Goal: Navigation & Orientation: Understand site structure

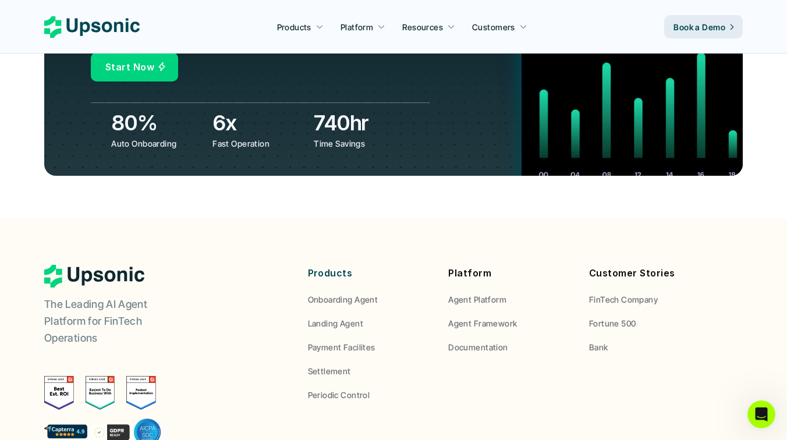
scroll to position [4254, 0]
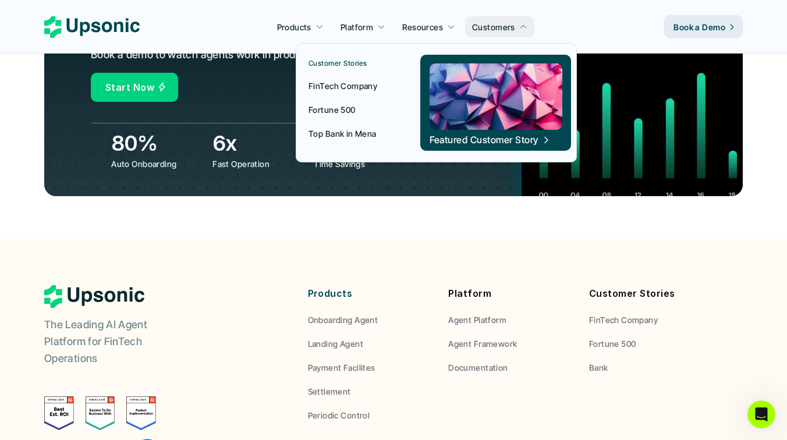
click at [331, 112] on p "Fortune 500" at bounding box center [332, 110] width 47 height 12
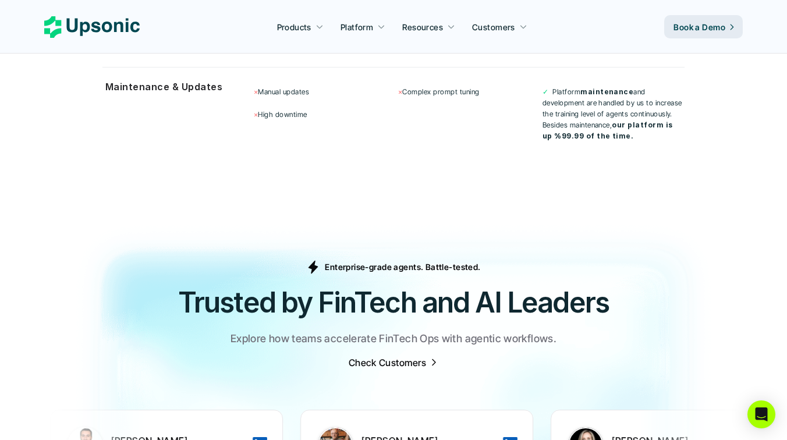
scroll to position [3464, 0]
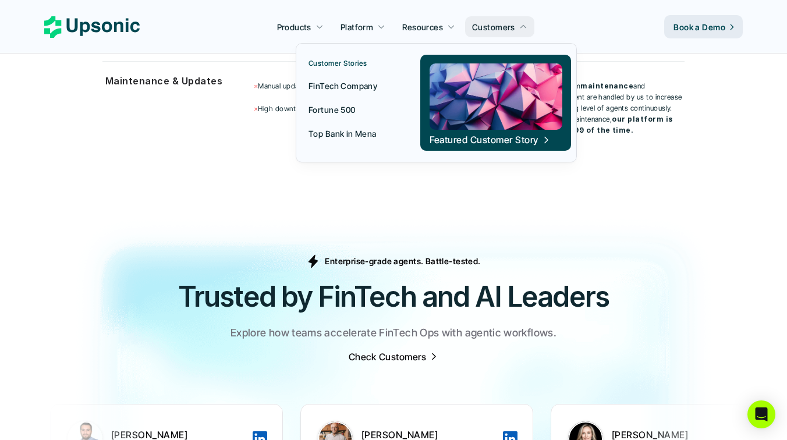
click at [345, 136] on p "Top Bank in Mena" at bounding box center [343, 134] width 68 height 12
click at [330, 84] on p "FinTech Company" at bounding box center [343, 86] width 69 height 12
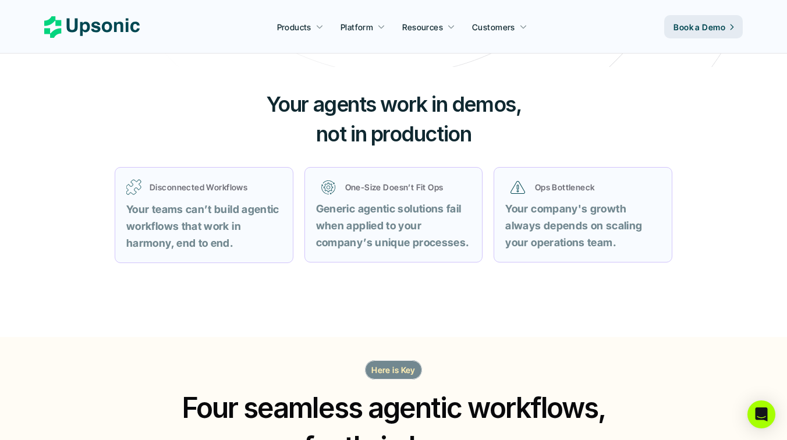
scroll to position [611, 0]
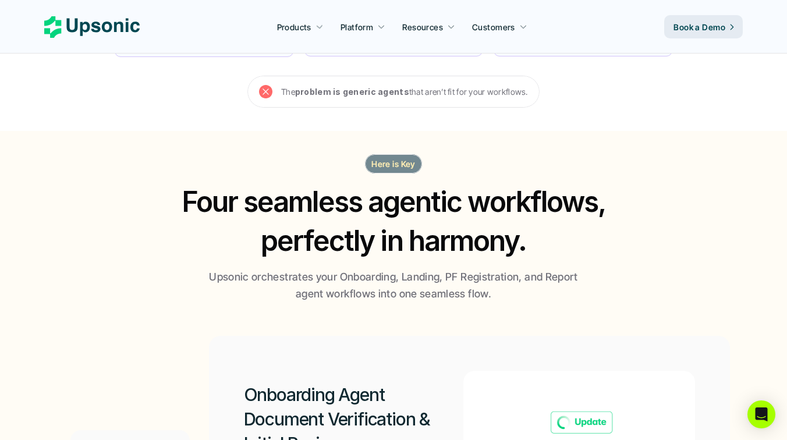
click at [108, 31] on use at bounding box center [91, 27] width 95 height 22
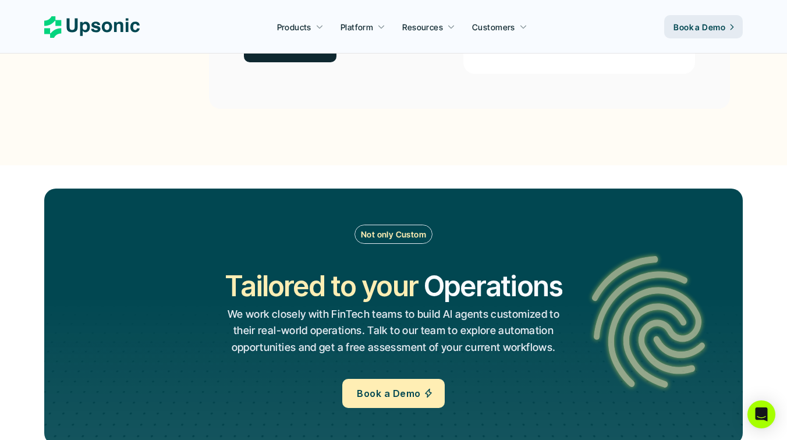
scroll to position [1172, 0]
